Goal: Task Accomplishment & Management: Manage account settings

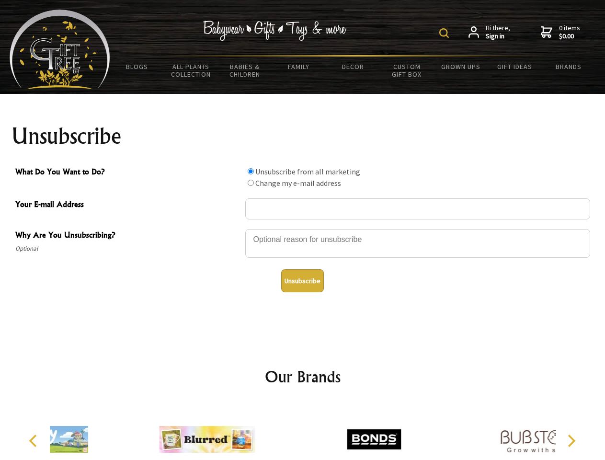
click at [445, 33] on img at bounding box center [444, 33] width 10 height 10
click at [303, 228] on div at bounding box center [417, 245] width 345 height 34
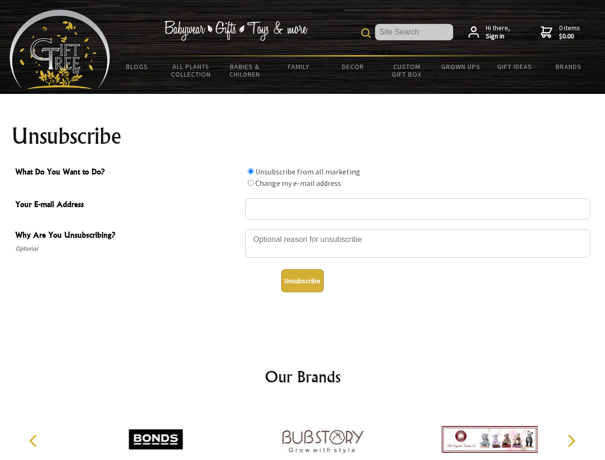
click at [250, 171] on input "What Do You Want to Do?" at bounding box center [251, 171] width 6 height 6
click at [250, 182] on input "What Do You Want to Do?" at bounding box center [251, 183] width 6 height 6
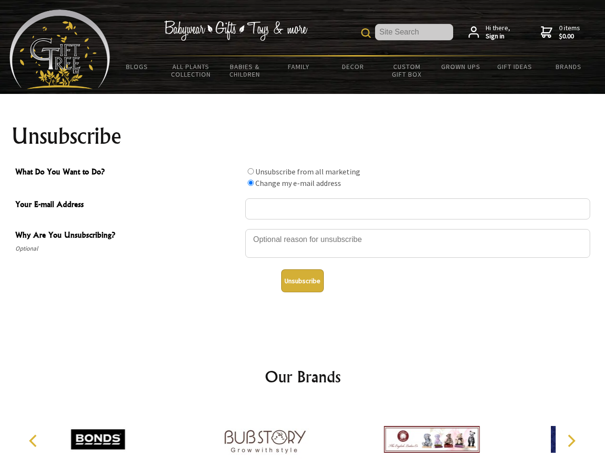
radio input "true"
click at [302, 281] on button "Unsubscribe" at bounding box center [302, 280] width 43 height 23
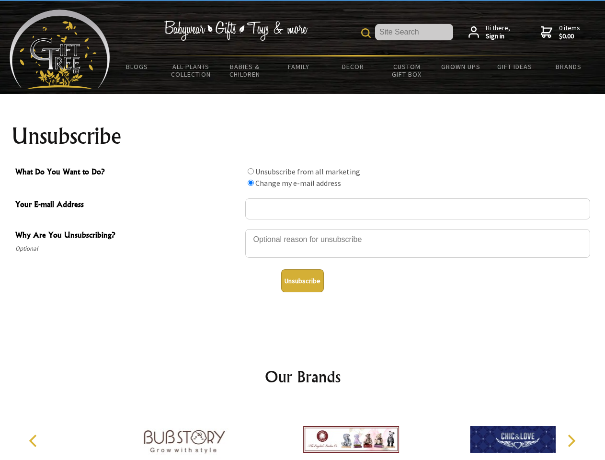
click at [303, 431] on img at bounding box center [351, 439] width 96 height 72
click at [34, 440] on icon "Previous" at bounding box center [34, 440] width 12 height 12
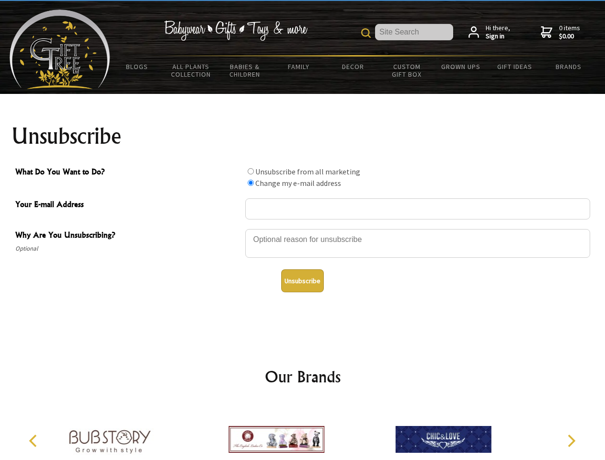
click at [571, 440] on icon "Next" at bounding box center [570, 440] width 12 height 12
